Goal: Manage account settings

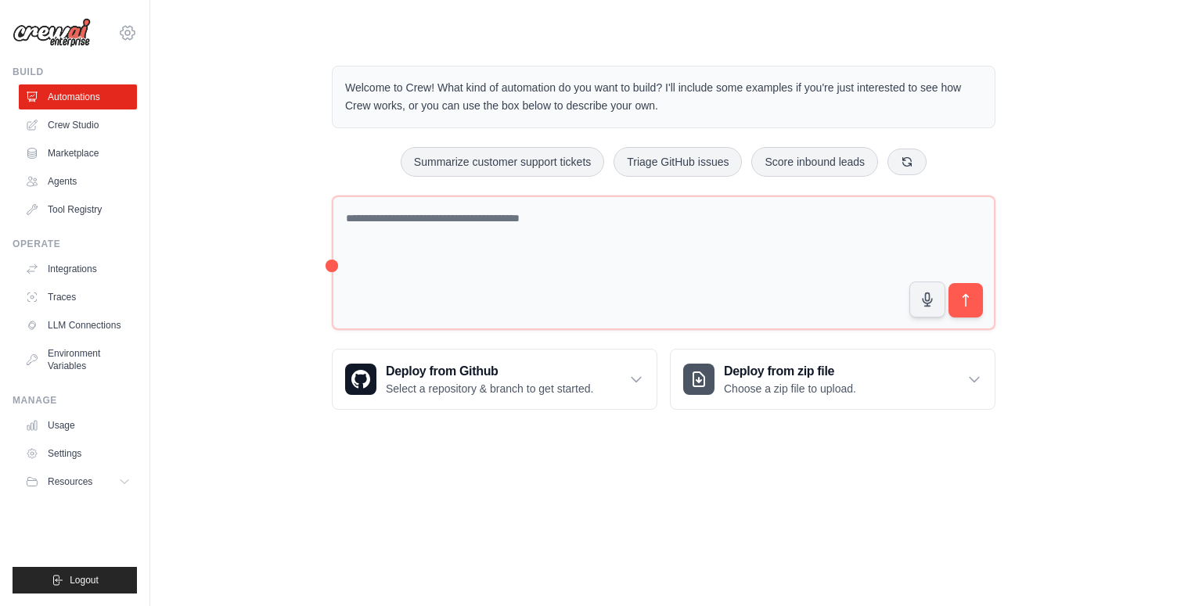
click at [128, 28] on icon at bounding box center [127, 32] width 19 height 19
click at [100, 109] on link "Settings" at bounding box center [128, 106] width 138 height 28
click at [229, 268] on div "Welcome to Crew! What kind of automation do you want to build? I'll include som…" at bounding box center [663, 238] width 977 height 394
click at [236, 189] on div "Welcome to Crew! What kind of automation do you want to build? I'll include som…" at bounding box center [663, 238] width 977 height 394
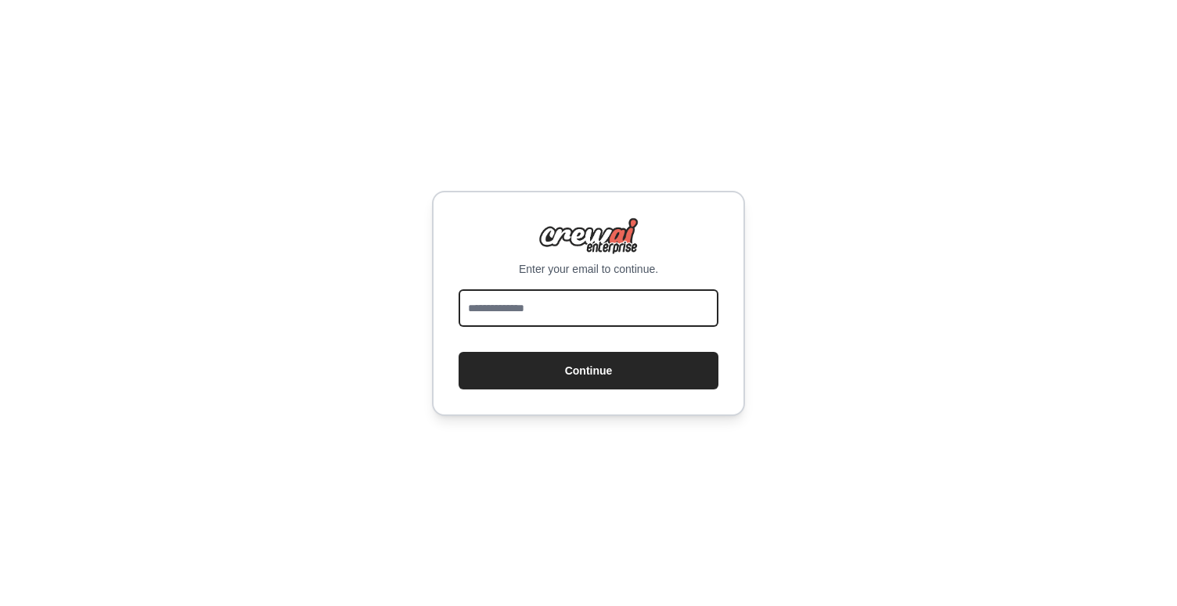
click at [485, 308] on input "email" at bounding box center [589, 309] width 260 height 38
click at [193, 149] on div "Enter your email to continue. Continue" at bounding box center [588, 303] width 1177 height 606
